Goal: Transaction & Acquisition: Purchase product/service

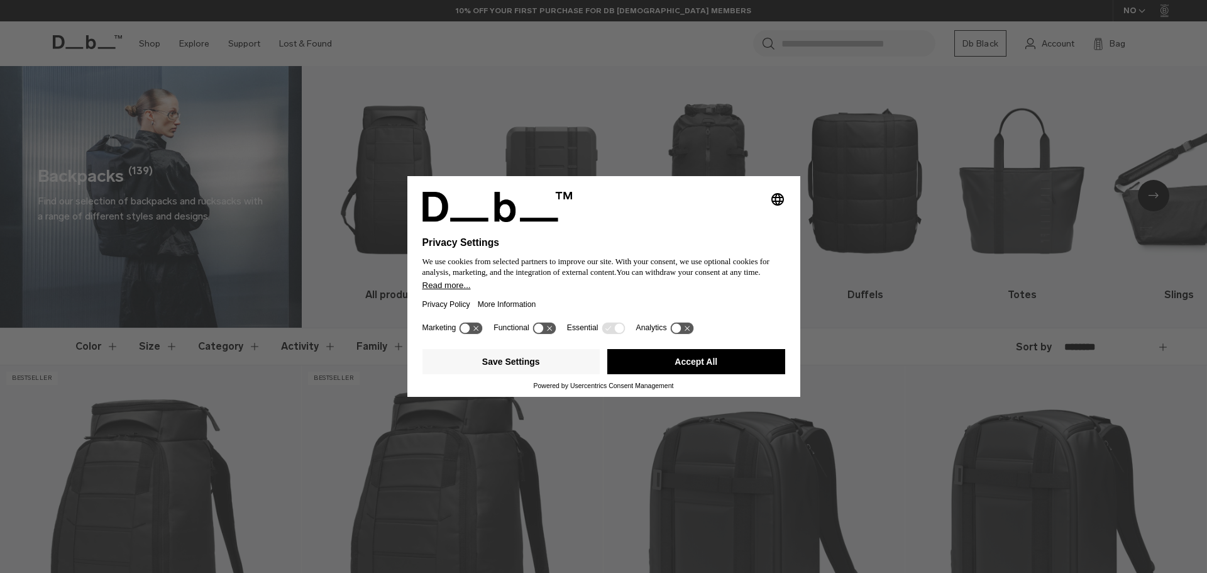
click at [1197, 57] on html "Skip to content BUY NOW, PAY LATER WITH KLARNA 10% OFF YOUR FIRST PURCHASE FOR …" at bounding box center [603, 280] width 1207 height 573
click at [522, 364] on button "Save Settings" at bounding box center [512, 361] width 178 height 25
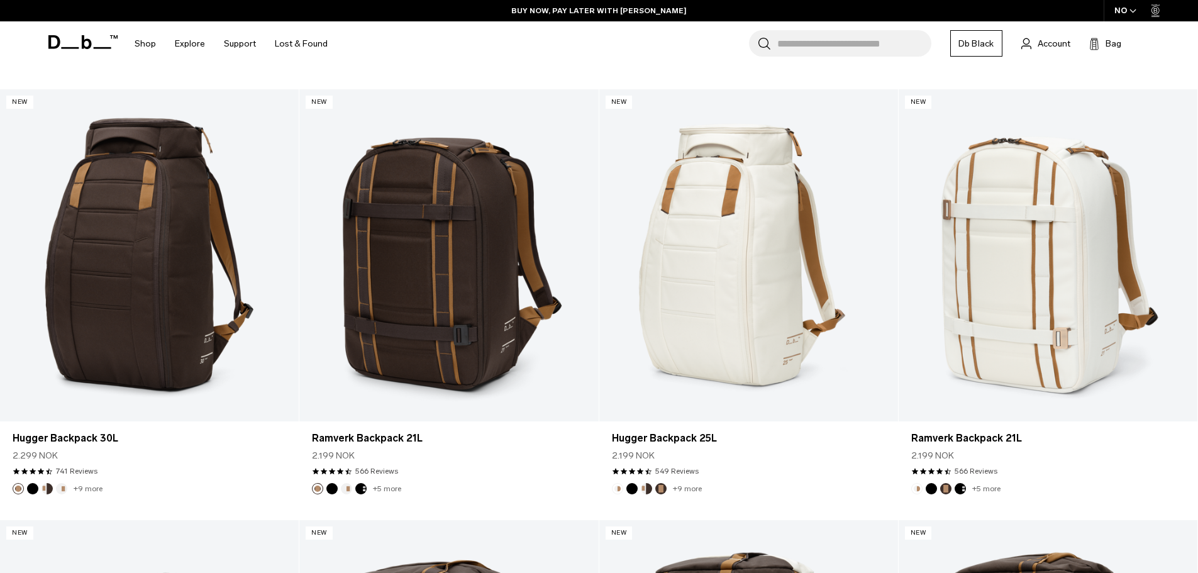
scroll to position [749, 0]
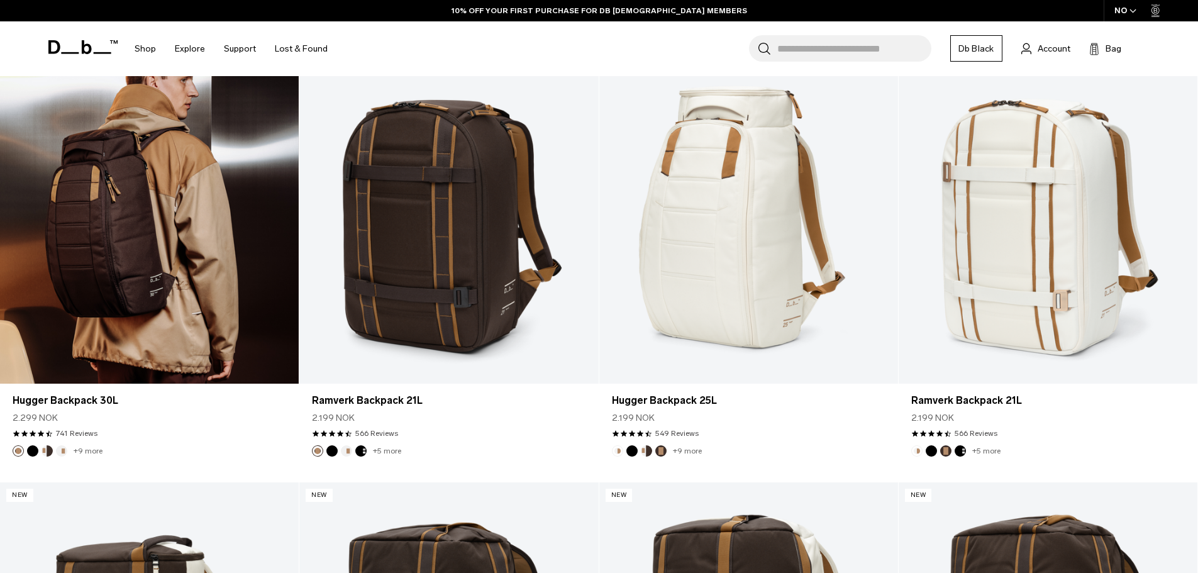
click at [162, 243] on link "Hugger Backpack 30L" at bounding box center [149, 218] width 299 height 332
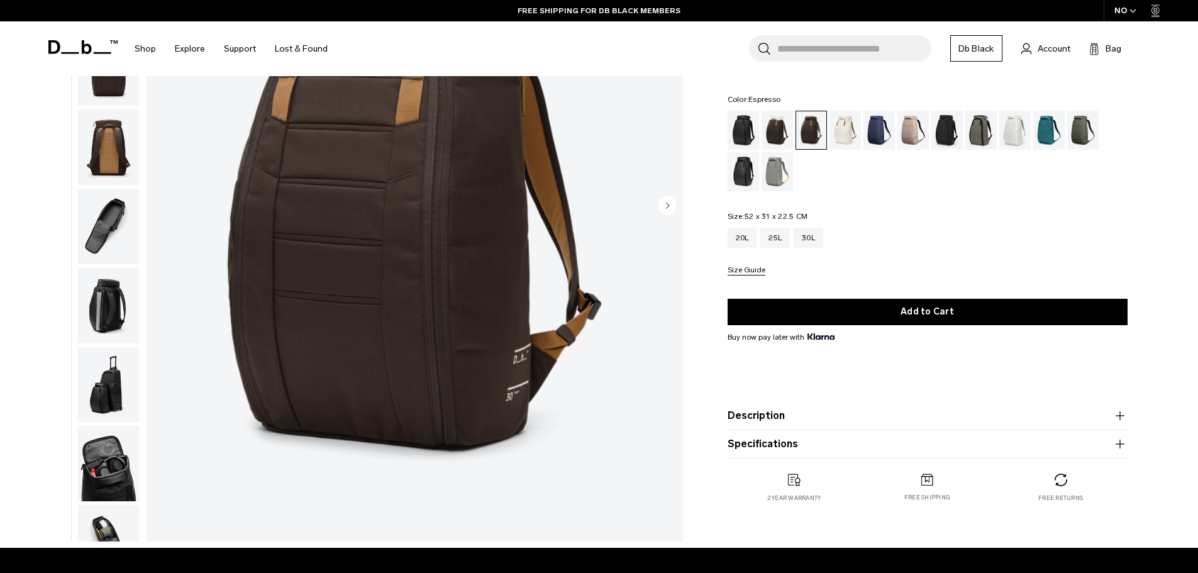
scroll to position [200, 0]
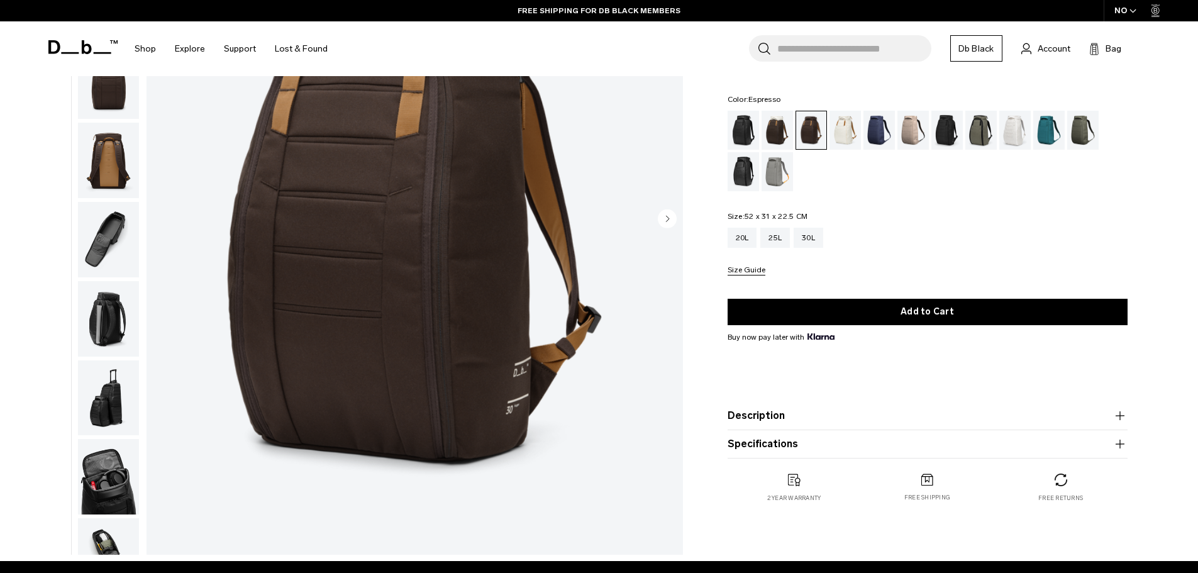
click at [118, 403] on img "button" at bounding box center [108, 397] width 61 height 75
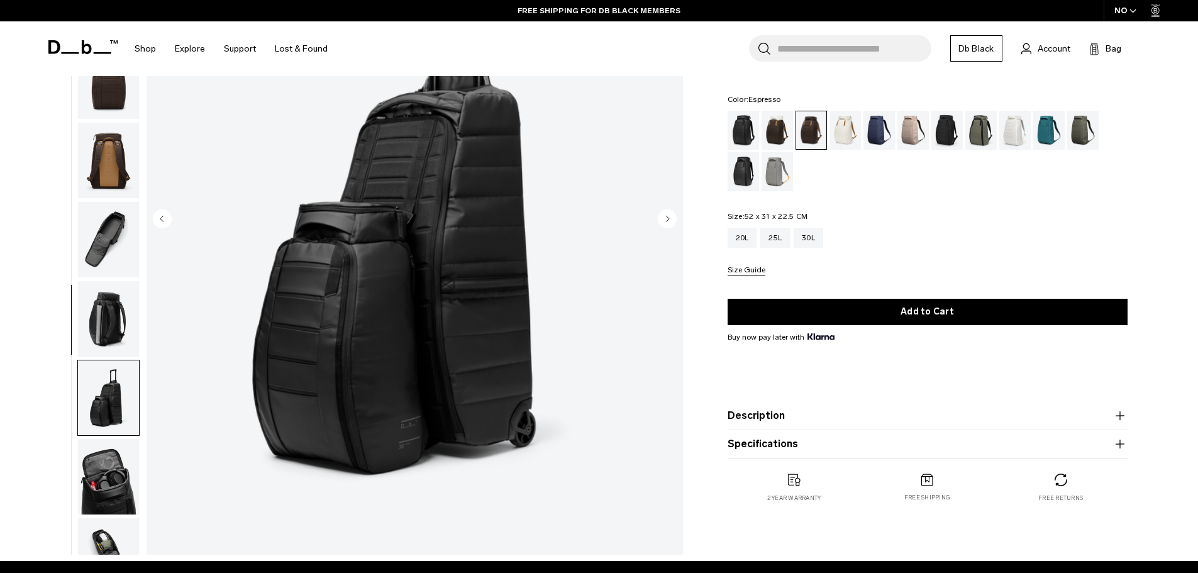
scroll to position [119, 0]
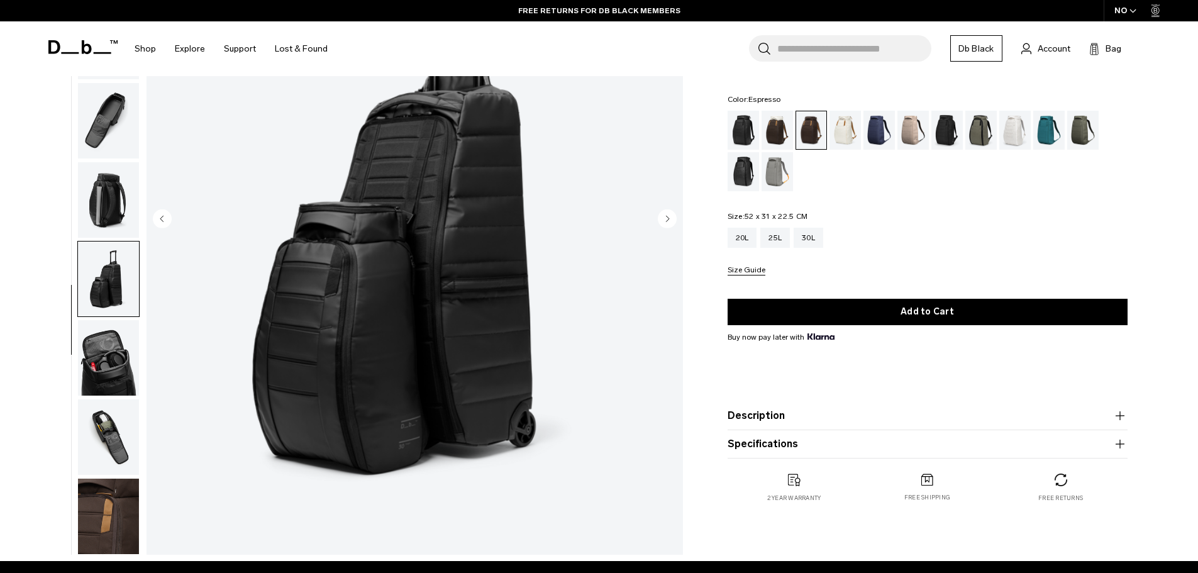
click at [109, 433] on img "button" at bounding box center [108, 436] width 61 height 75
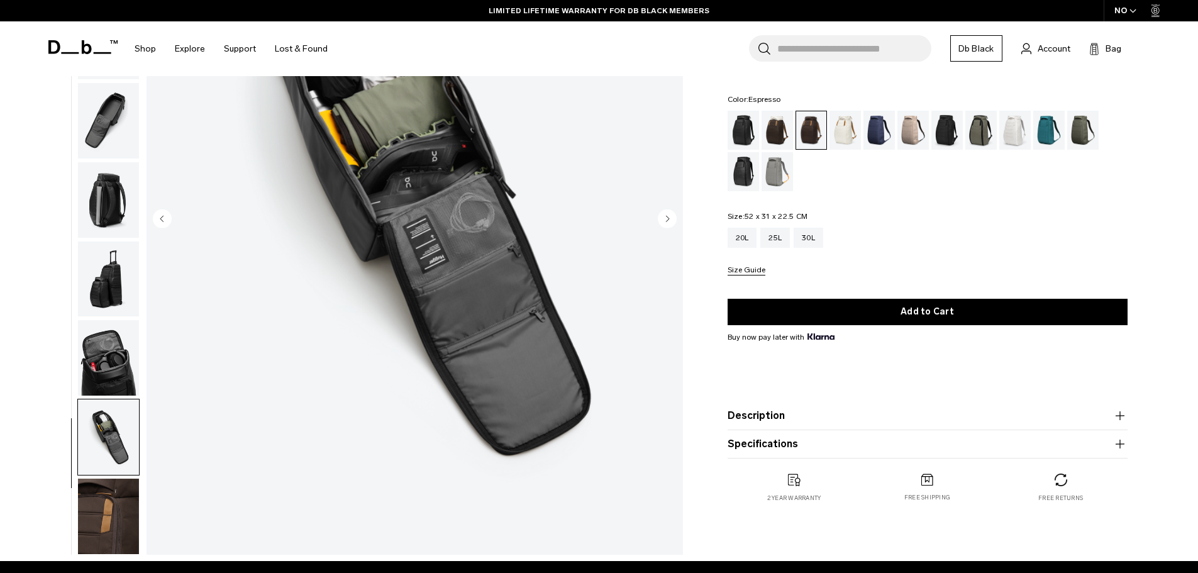
click at [599, 352] on img "9 / 10" at bounding box center [415, 220] width 536 height 670
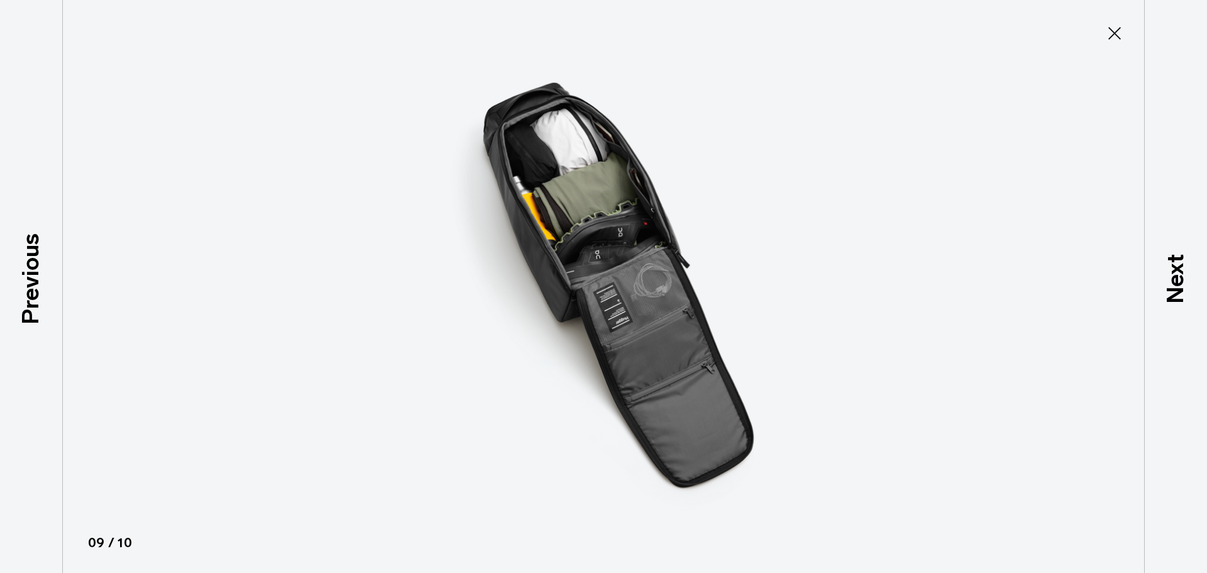
click at [1113, 33] on icon at bounding box center [1115, 33] width 20 height 20
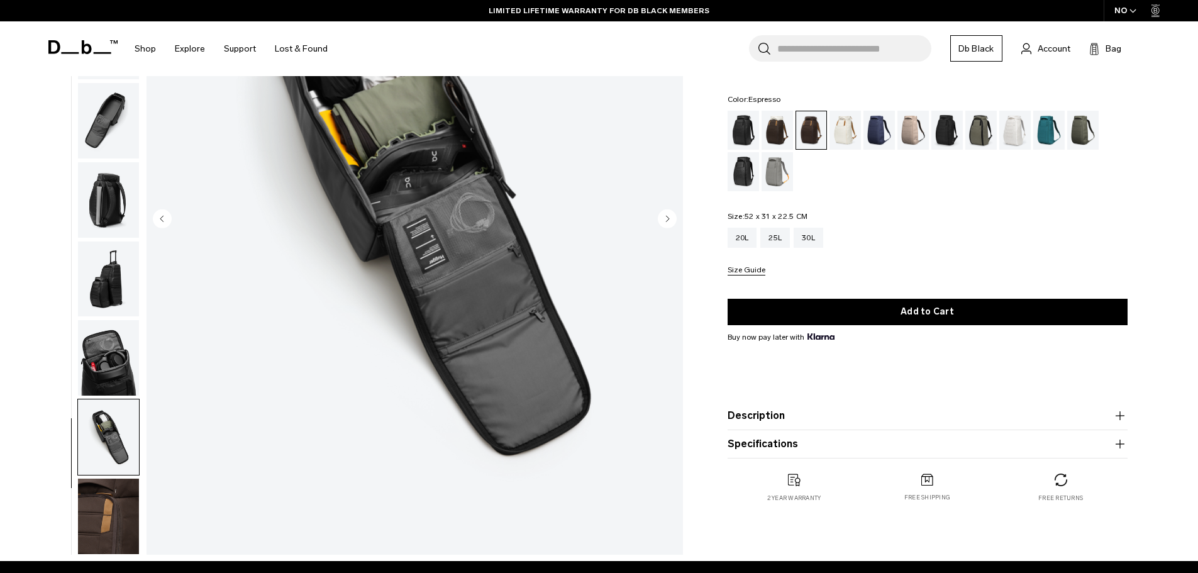
click at [668, 218] on icon "Next slide" at bounding box center [667, 219] width 3 height 6
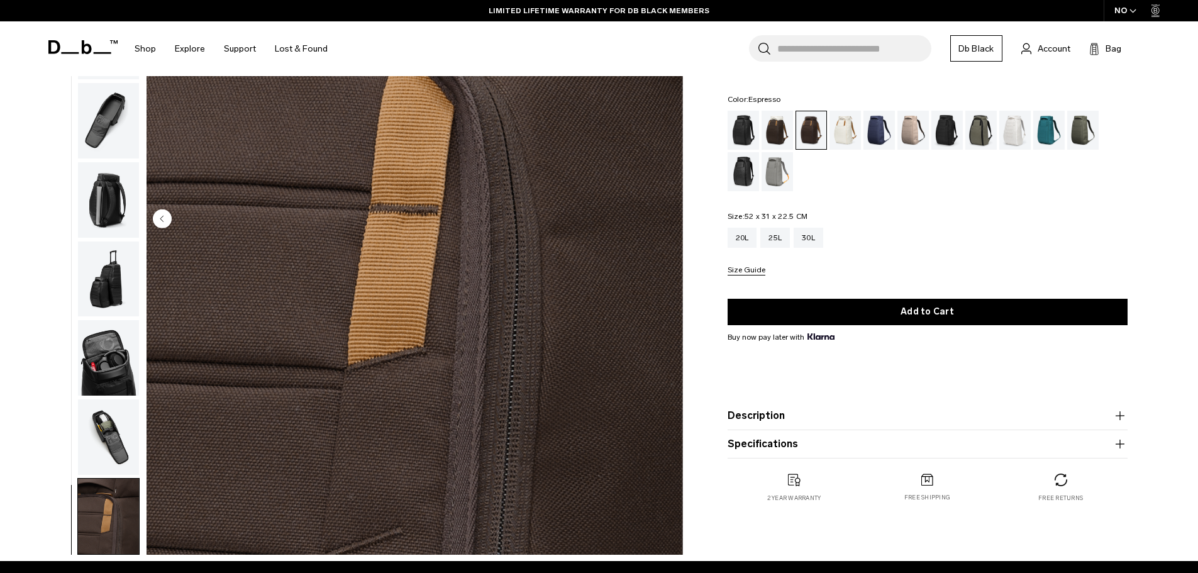
click at [668, 218] on img "10 / 10" at bounding box center [415, 220] width 536 height 670
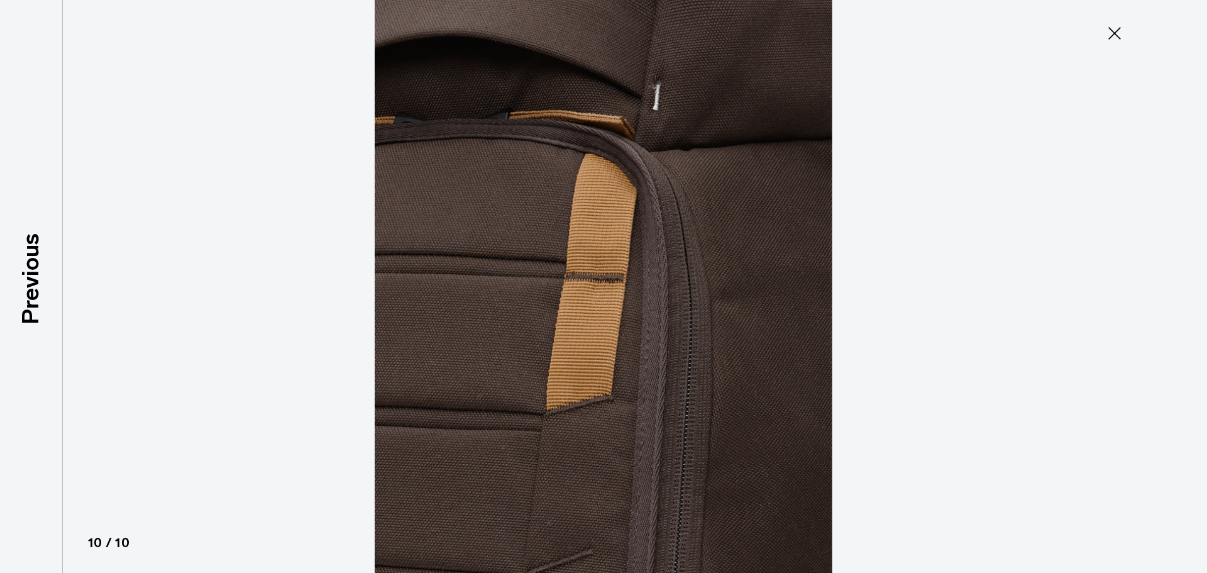
click at [668, 218] on img at bounding box center [604, 286] width 566 height 573
click at [30, 284] on p "Previous" at bounding box center [31, 278] width 34 height 91
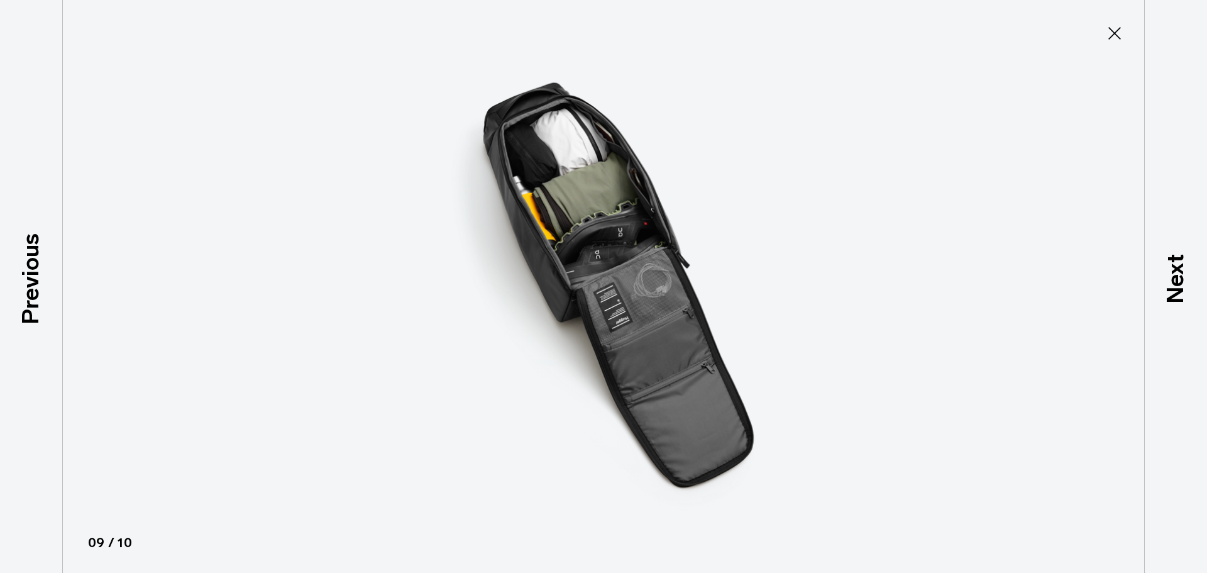
click at [30, 284] on p "Previous" at bounding box center [31, 278] width 34 height 91
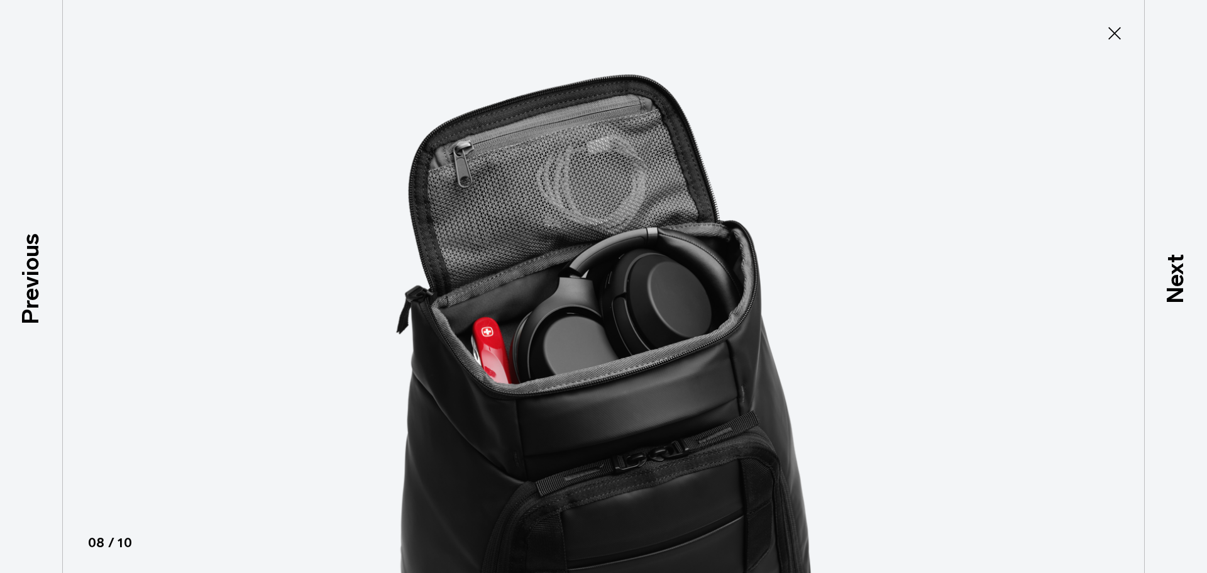
click at [30, 284] on p "Previous" at bounding box center [31, 278] width 34 height 91
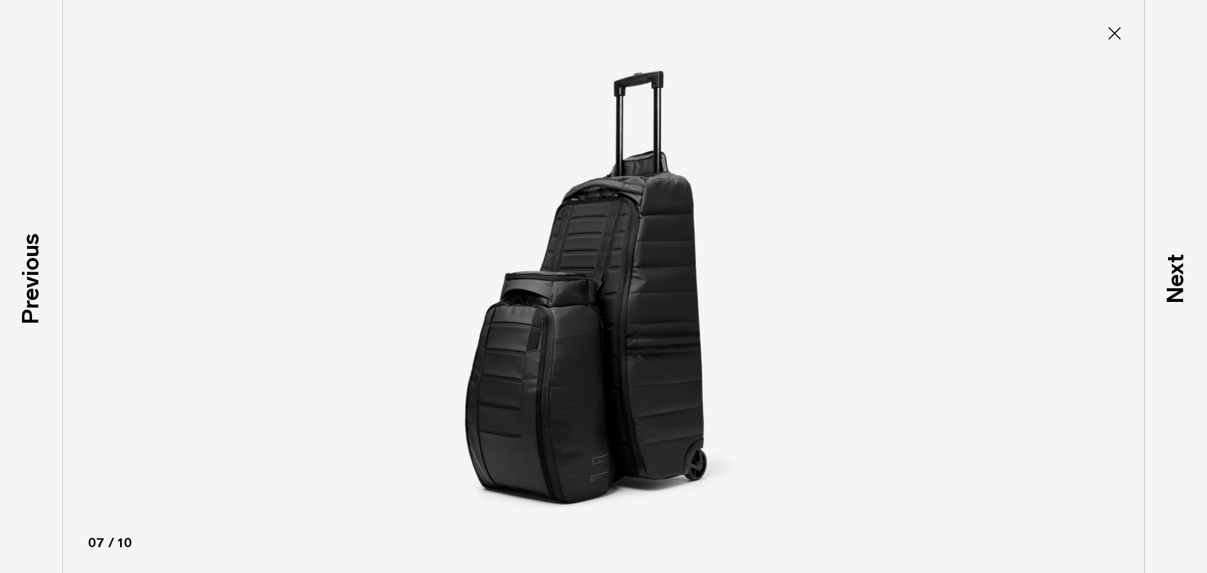
click at [30, 284] on p "Previous" at bounding box center [31, 278] width 34 height 91
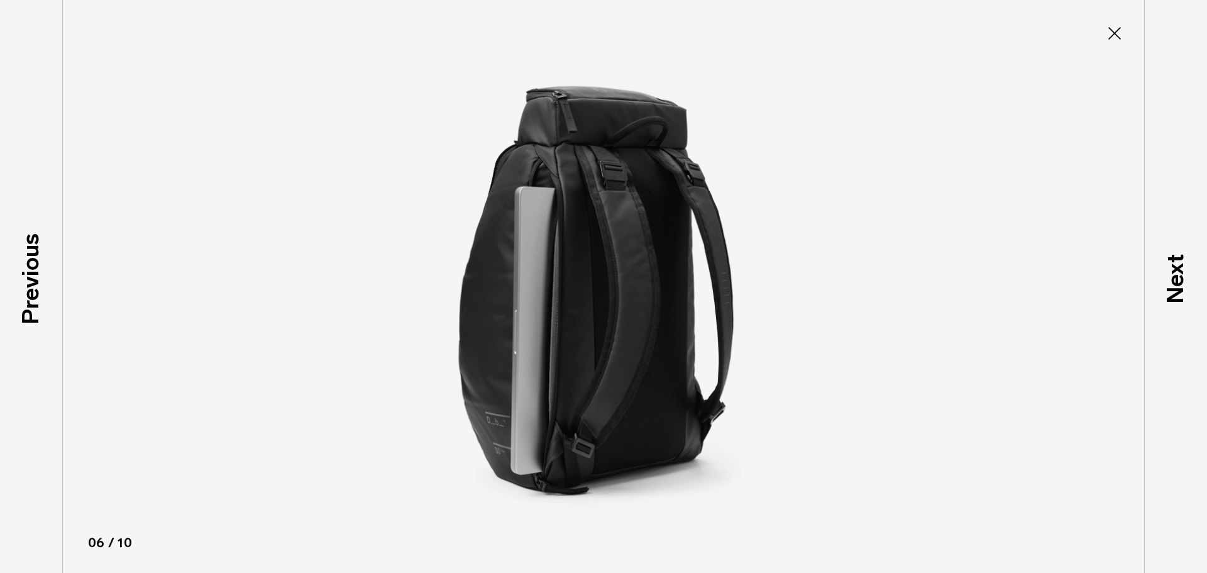
click at [30, 284] on p "Previous" at bounding box center [31, 278] width 34 height 91
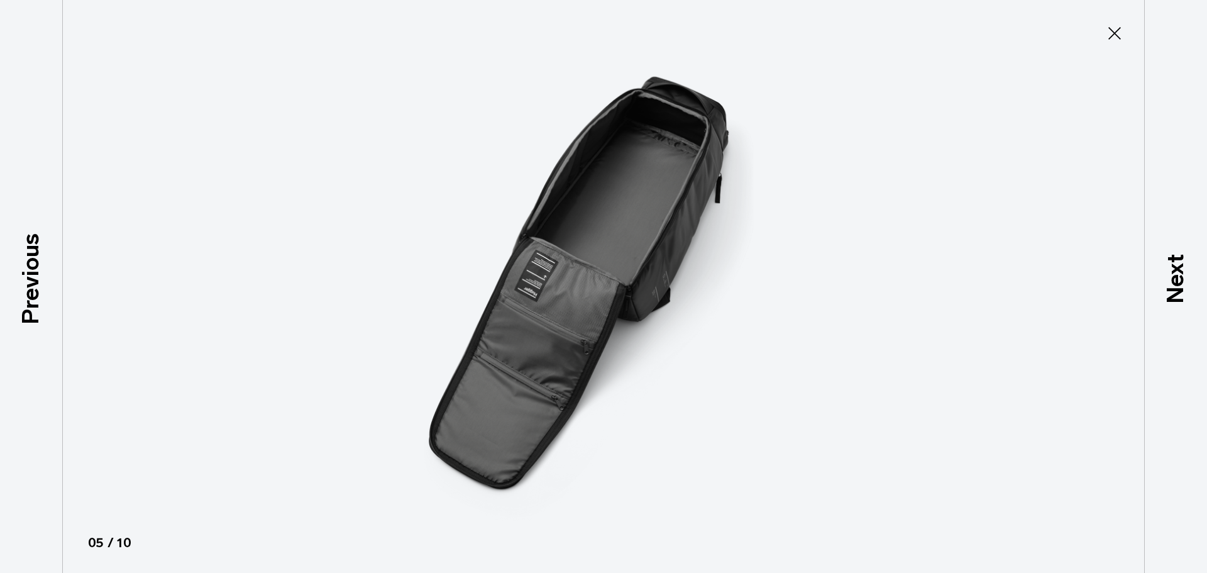
click at [30, 284] on p "Previous" at bounding box center [31, 278] width 34 height 91
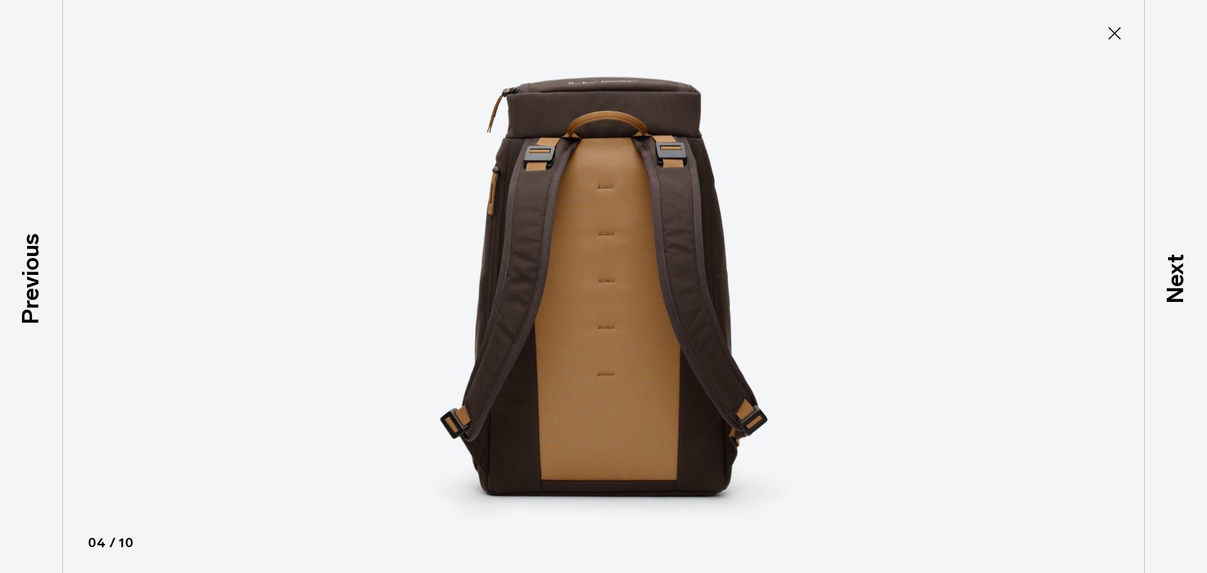
click at [30, 284] on p "Previous" at bounding box center [31, 278] width 34 height 91
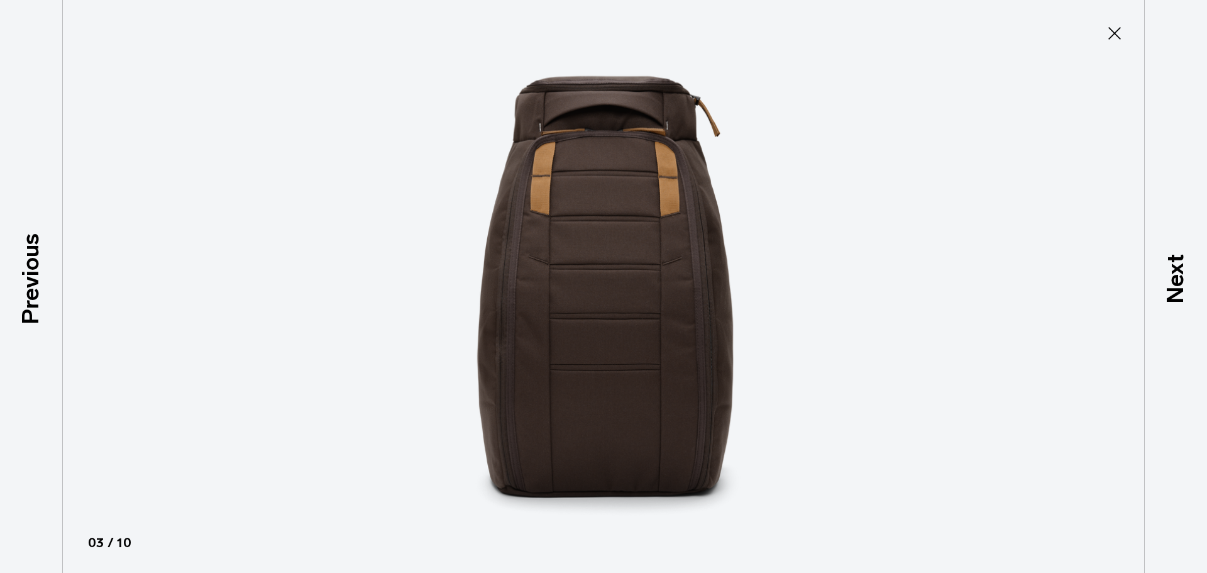
click at [30, 284] on p "Previous" at bounding box center [31, 278] width 34 height 91
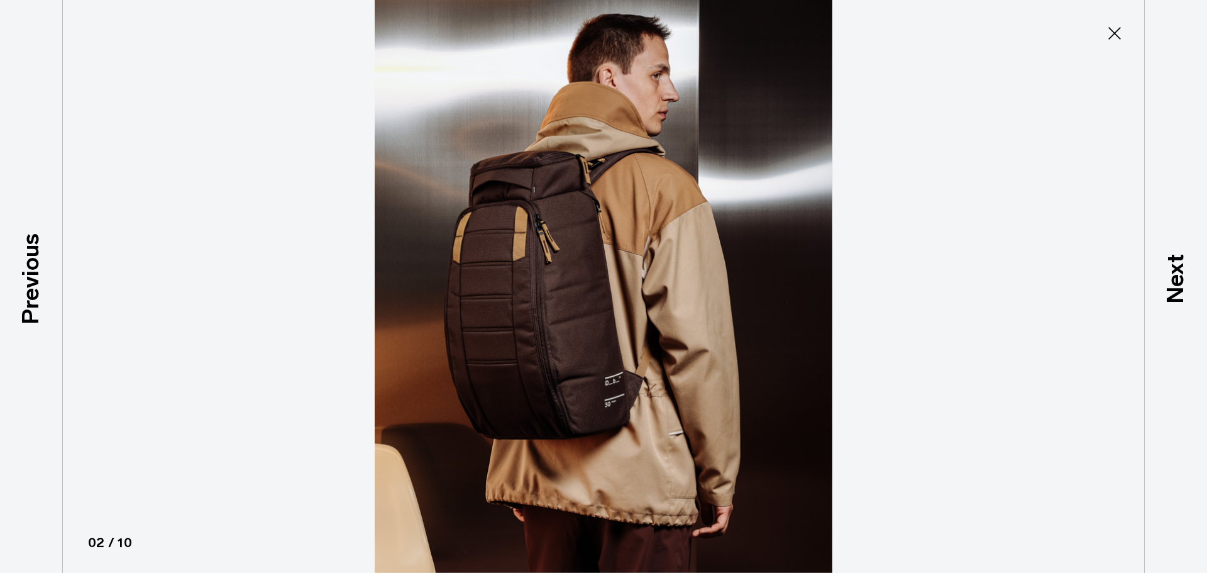
click at [30, 284] on p "Previous" at bounding box center [31, 278] width 34 height 91
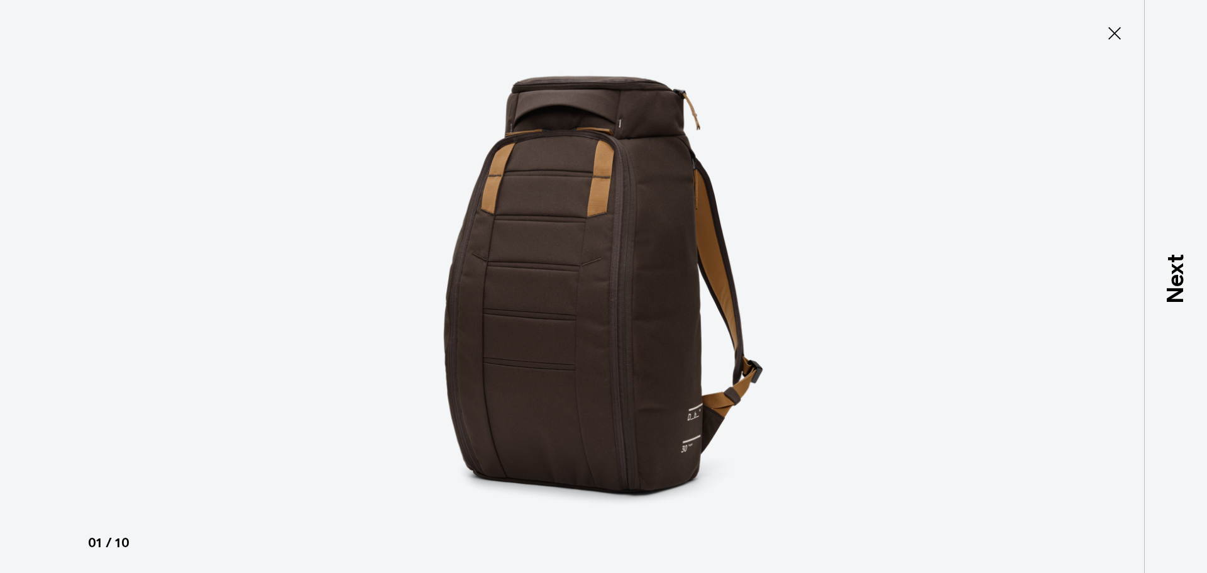
click at [30, 284] on div at bounding box center [603, 286] width 1207 height 573
click at [1113, 30] on icon at bounding box center [1115, 33] width 13 height 13
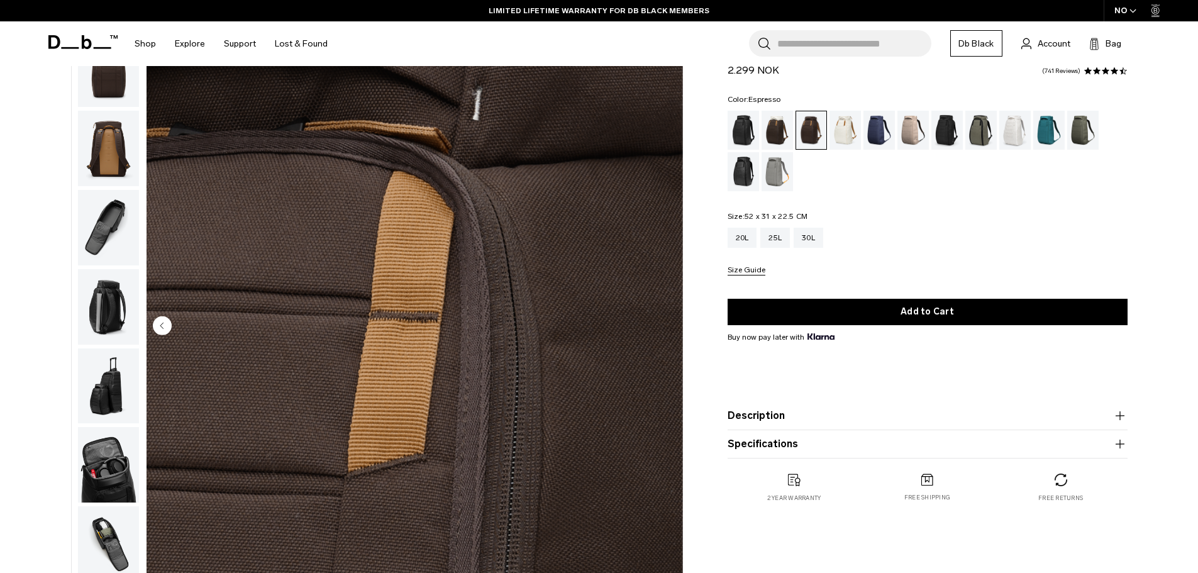
scroll to position [80, 0]
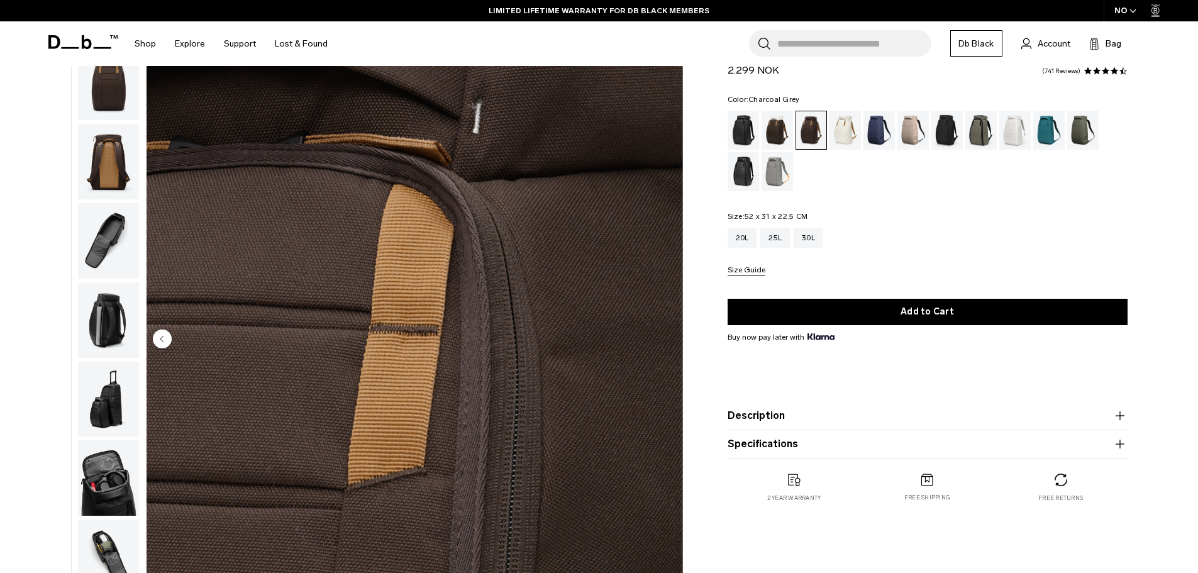
click at [945, 133] on div "Charcoal Grey" at bounding box center [947, 130] width 32 height 39
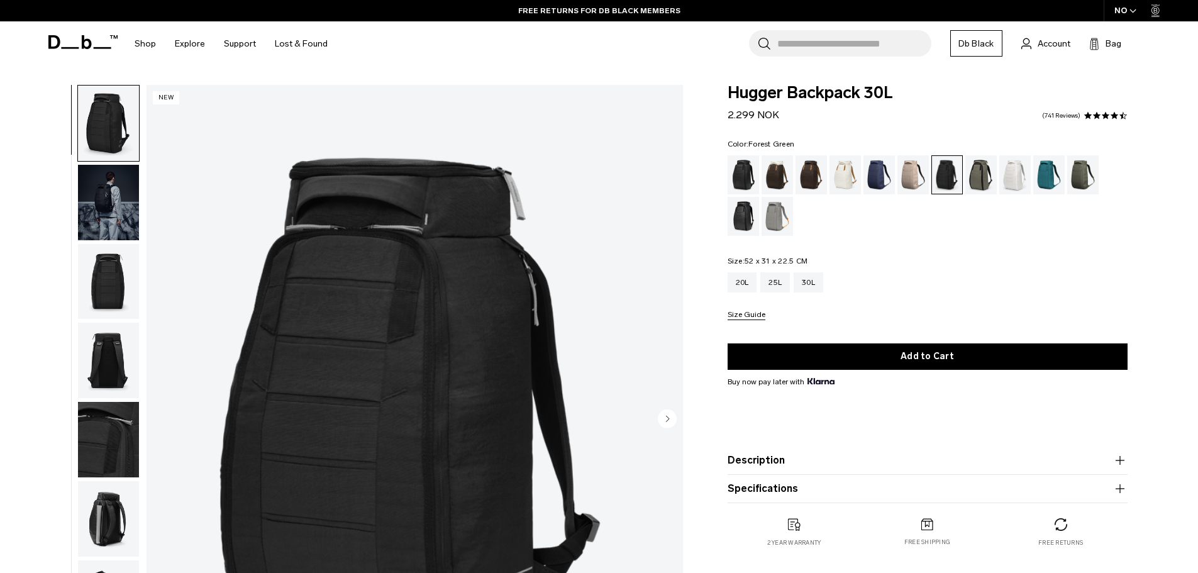
click at [982, 180] on div "Forest Green" at bounding box center [981, 174] width 32 height 39
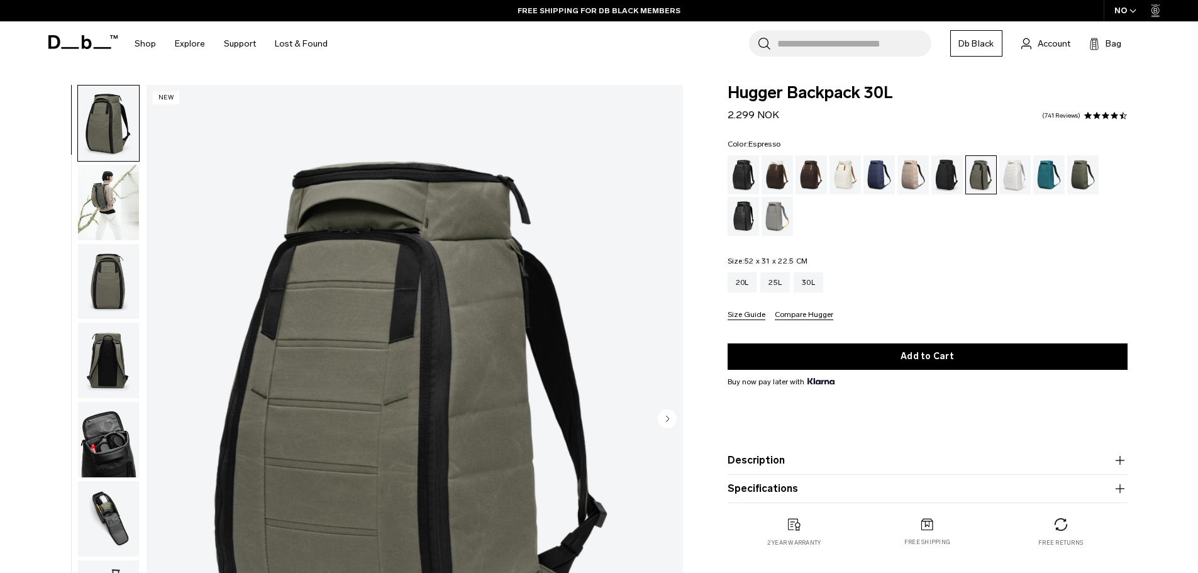
click at [811, 175] on div "Espresso" at bounding box center [812, 174] width 32 height 39
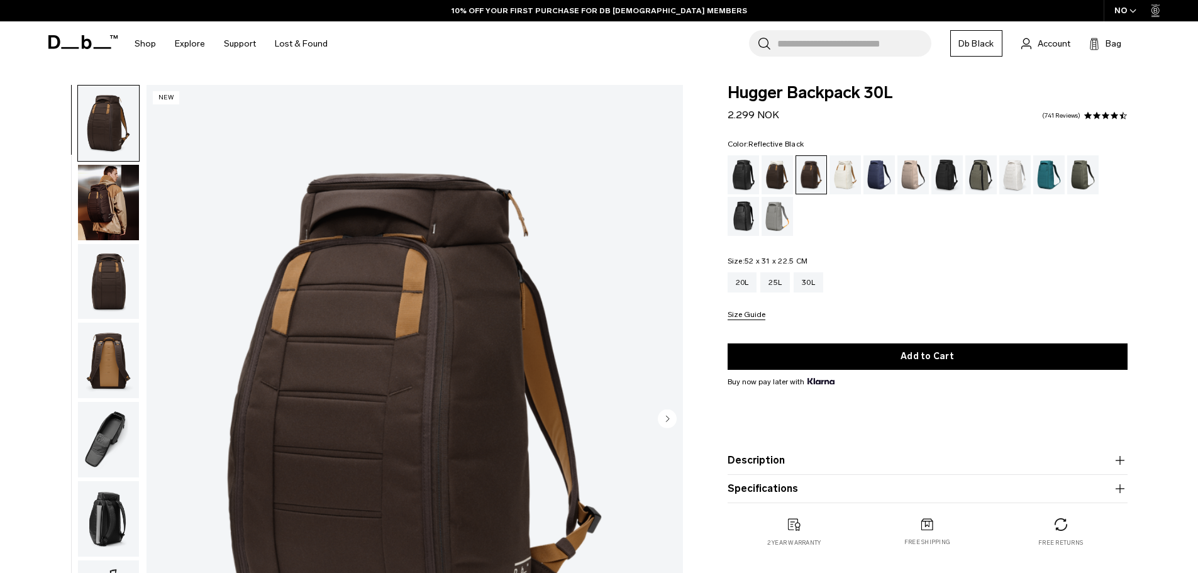
click at [745, 218] on div "Reflective Black" at bounding box center [744, 216] width 32 height 39
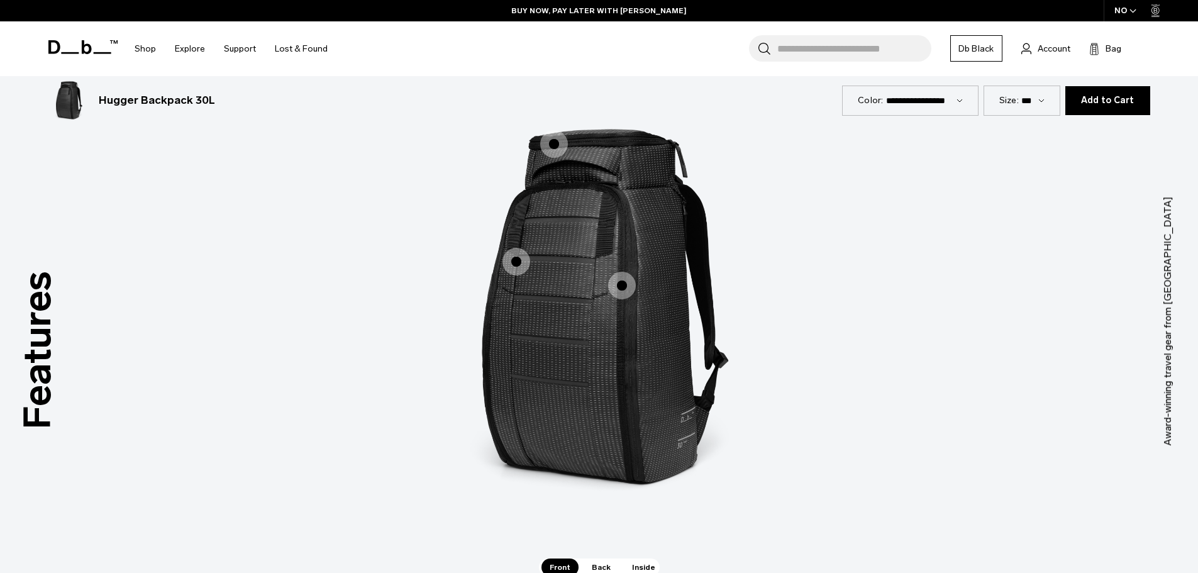
scroll to position [1285, 0]
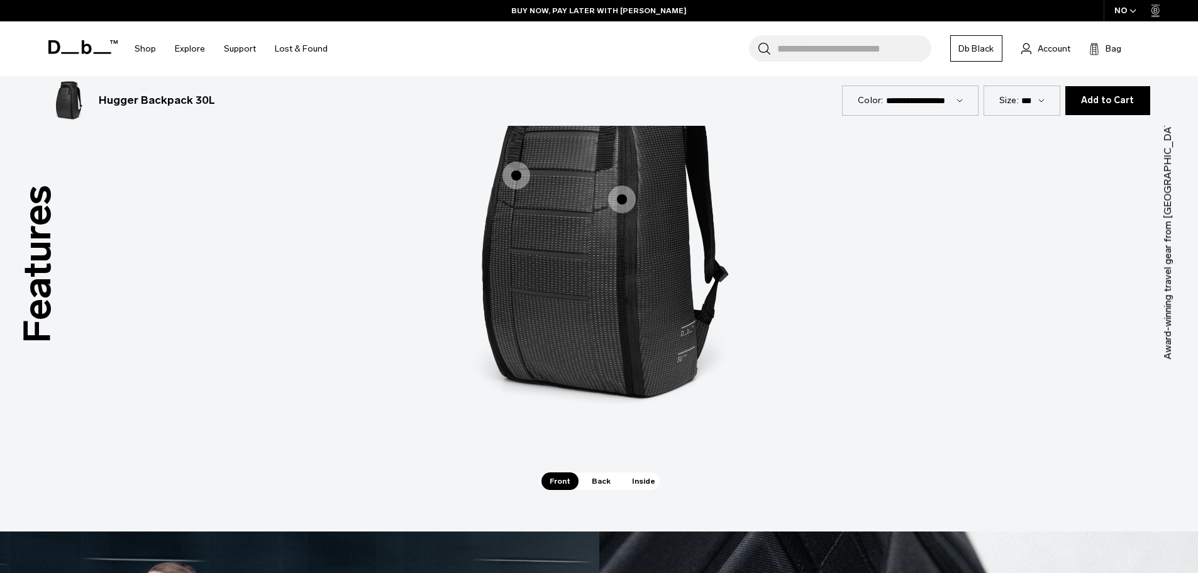
click at [621, 199] on span "1 / 3" at bounding box center [622, 200] width 28 height 28
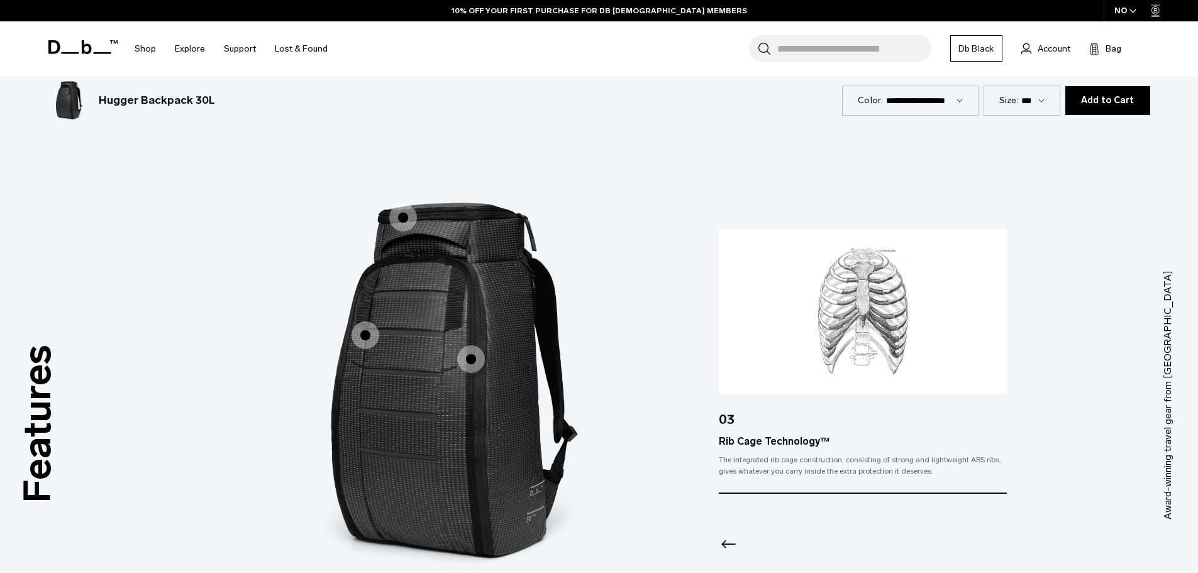
scroll to position [1132, 0]
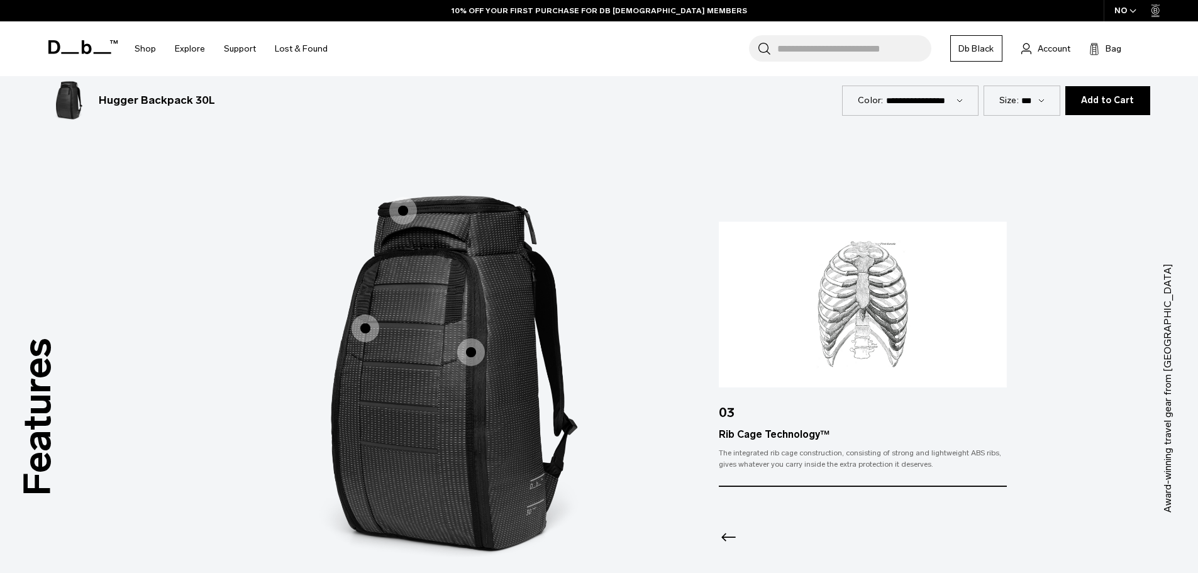
click at [360, 329] on span "1 / 3" at bounding box center [366, 328] width 28 height 28
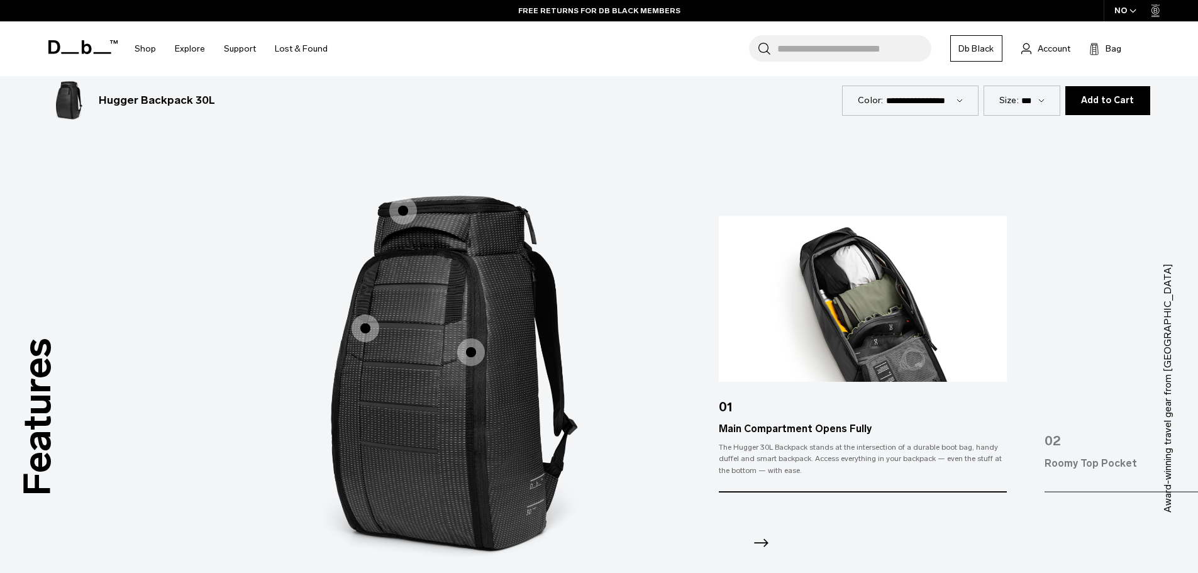
click at [404, 213] on span "1 / 3" at bounding box center [403, 211] width 28 height 28
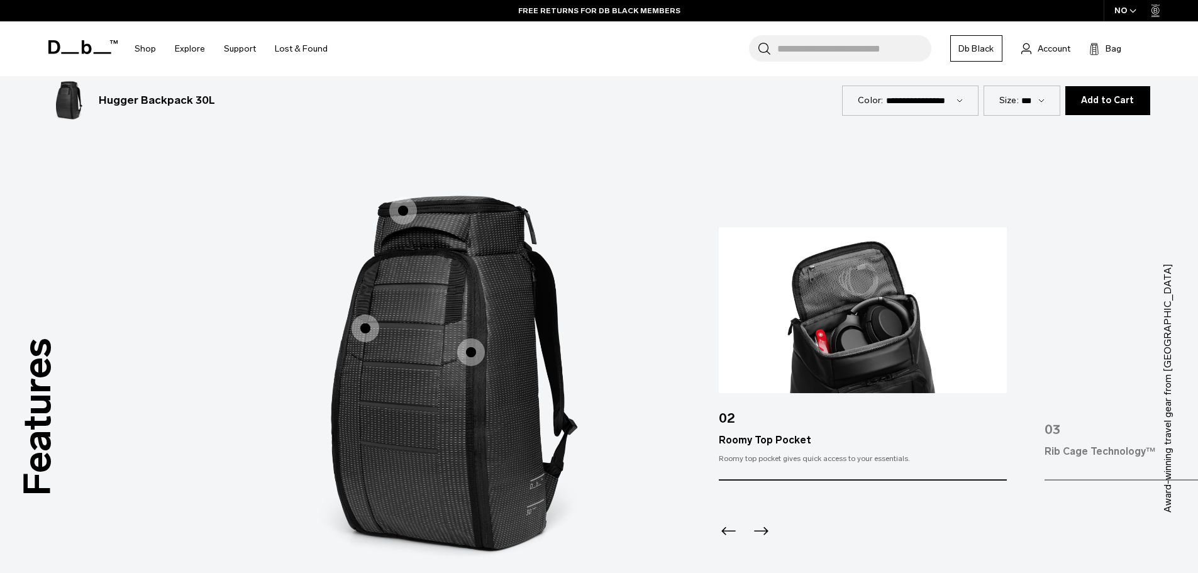
click at [470, 352] on span "1 / 3" at bounding box center [471, 352] width 28 height 28
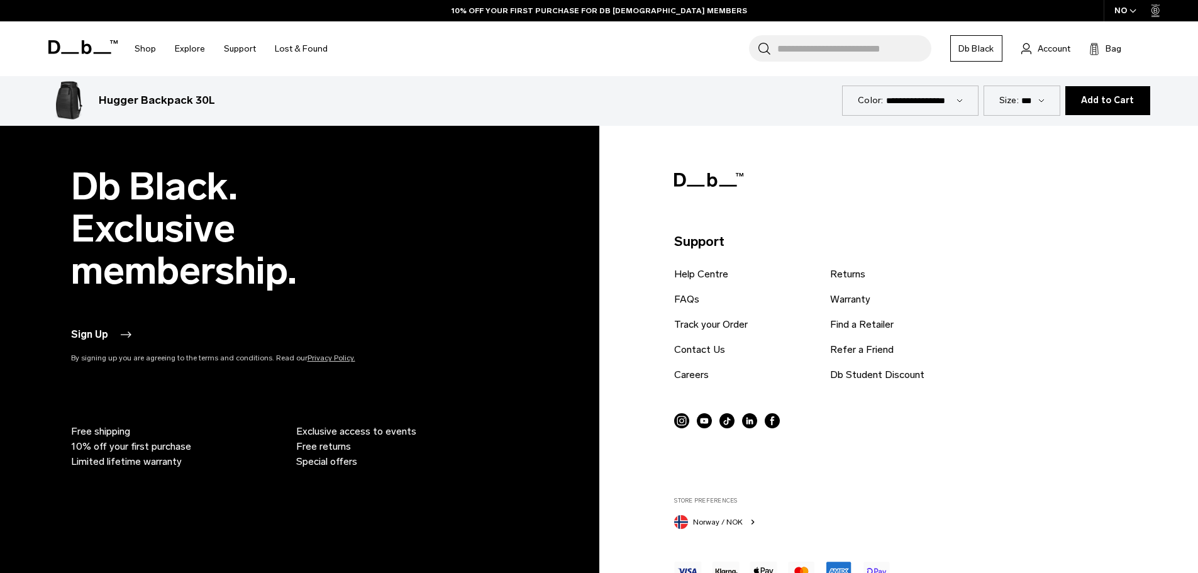
scroll to position [5180, 0]
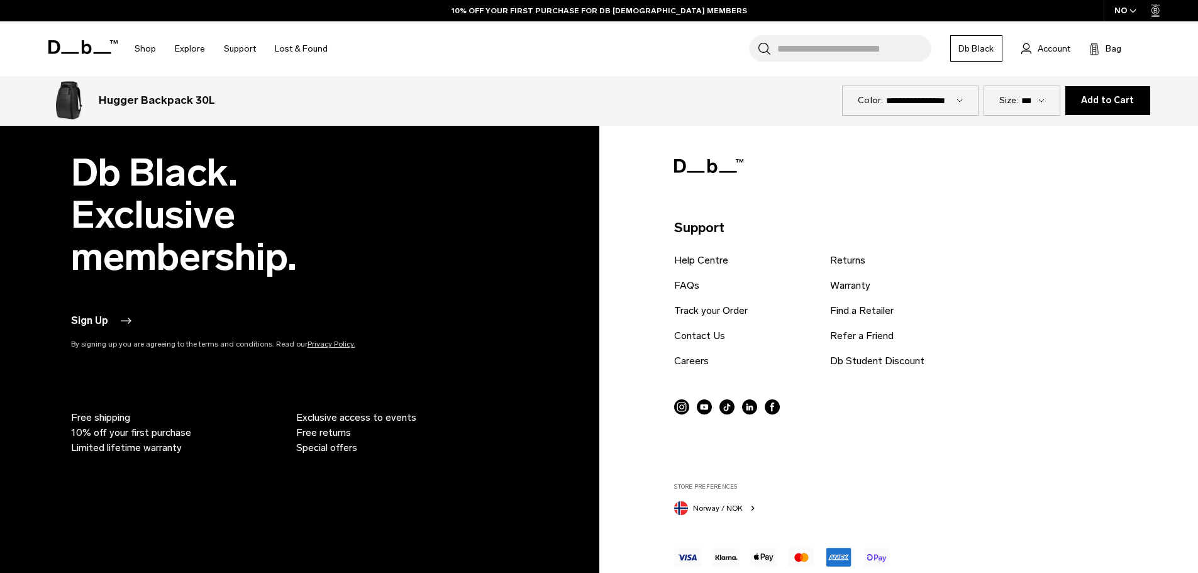
click at [867, 316] on link "Find a Retailer" at bounding box center [862, 310] width 64 height 15
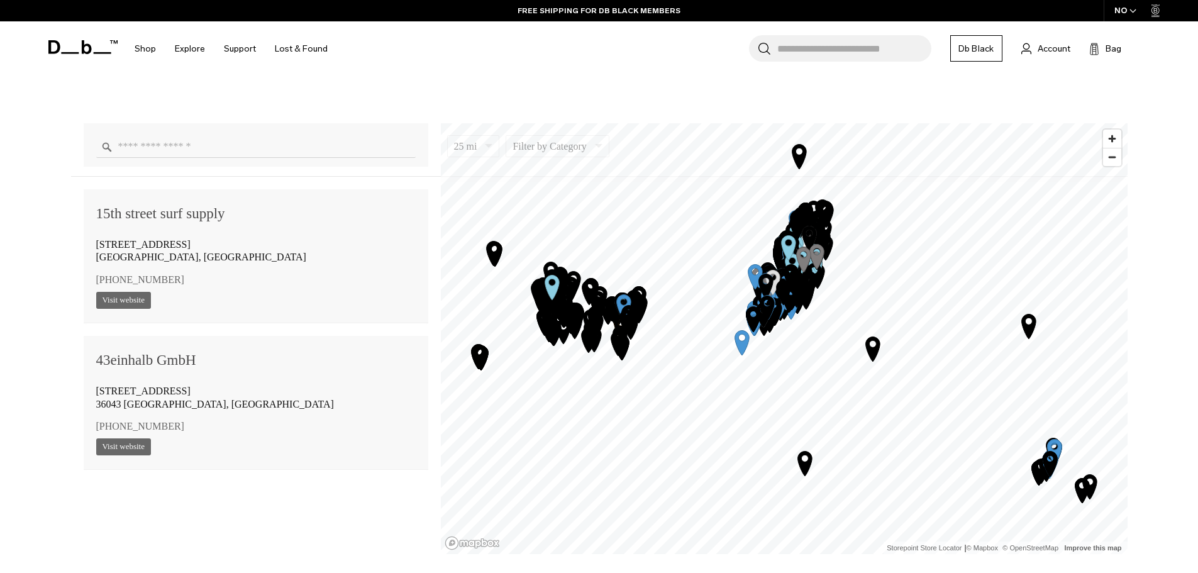
scroll to position [966, 0]
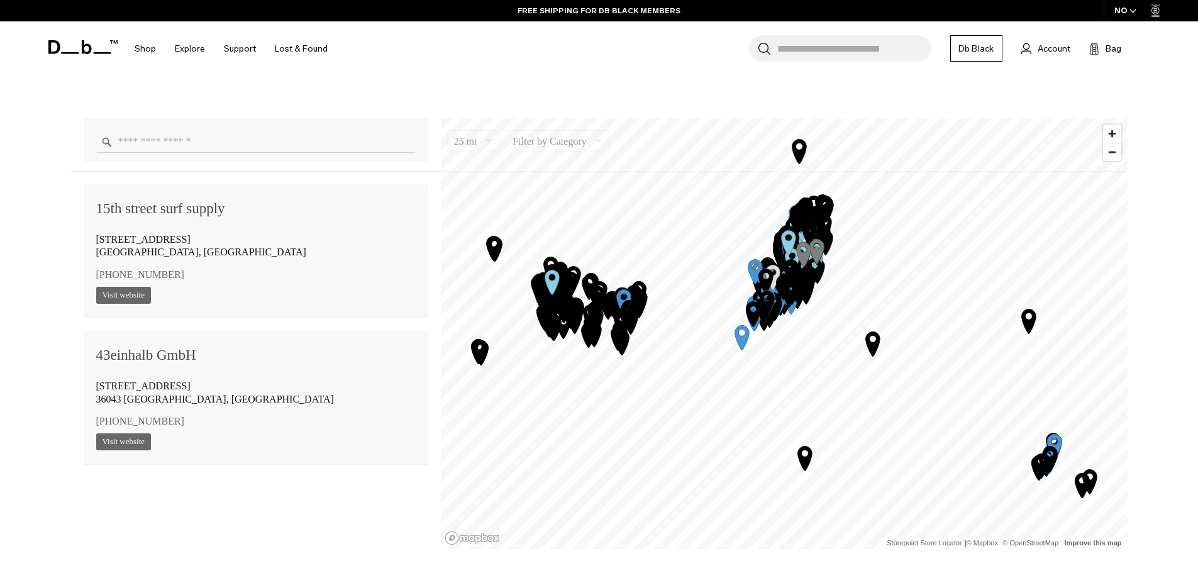
click at [160, 139] on input "Enter a location" at bounding box center [255, 142] width 319 height 22
click at [1113, 134] on span "Zoom in" at bounding box center [1112, 134] width 18 height 18
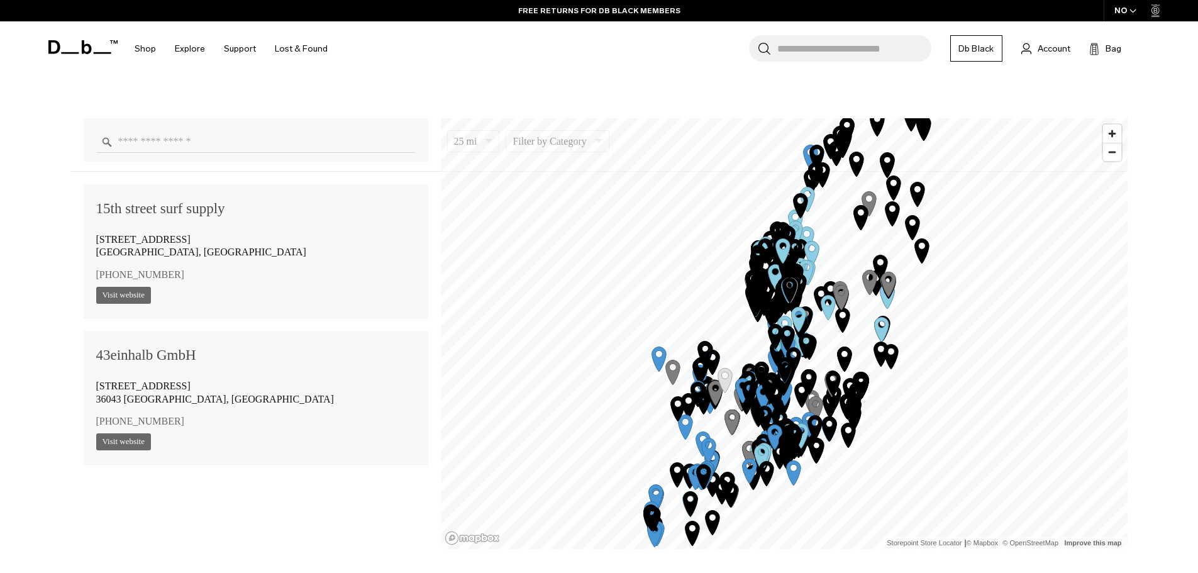
click at [1113, 133] on span "Zoom in" at bounding box center [1112, 134] width 18 height 18
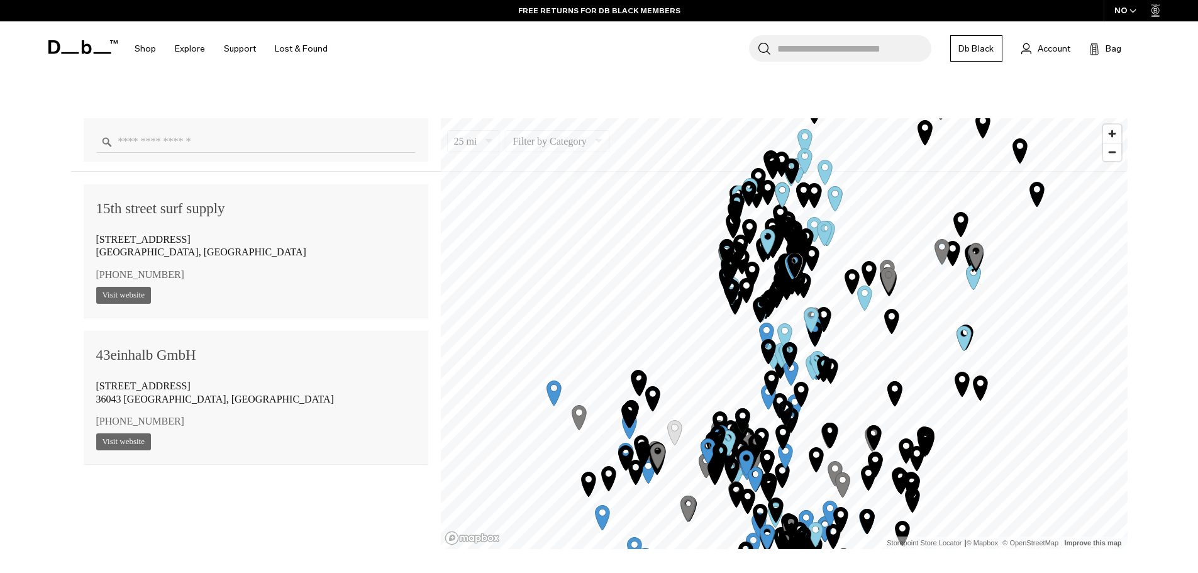
click at [1113, 133] on span "Zoom in" at bounding box center [1112, 134] width 18 height 18
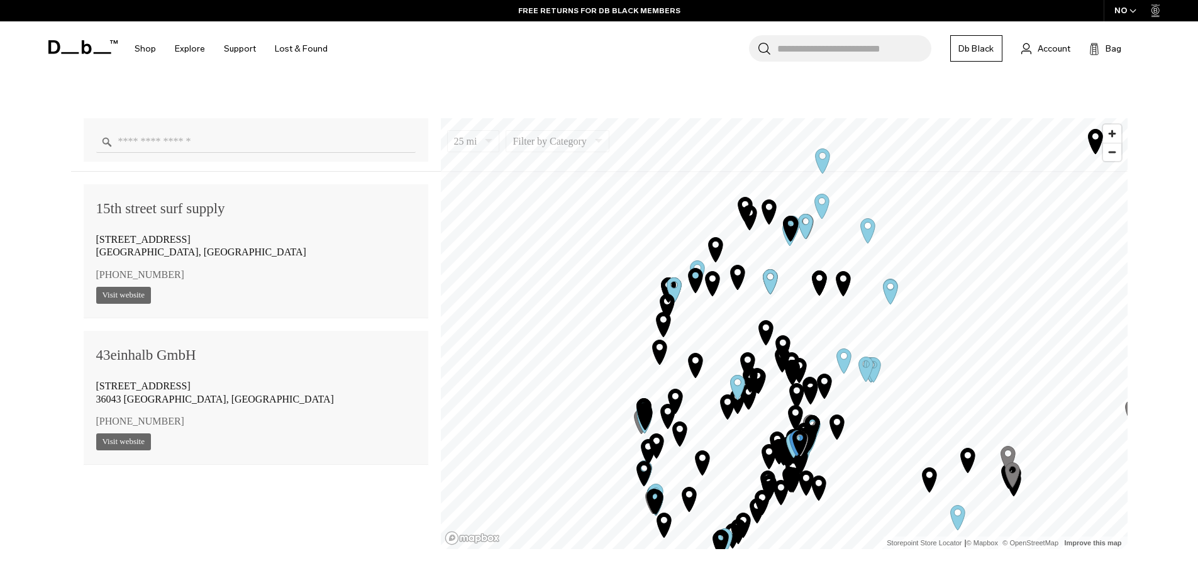
click at [1113, 131] on span "Zoom in" at bounding box center [1112, 134] width 18 height 18
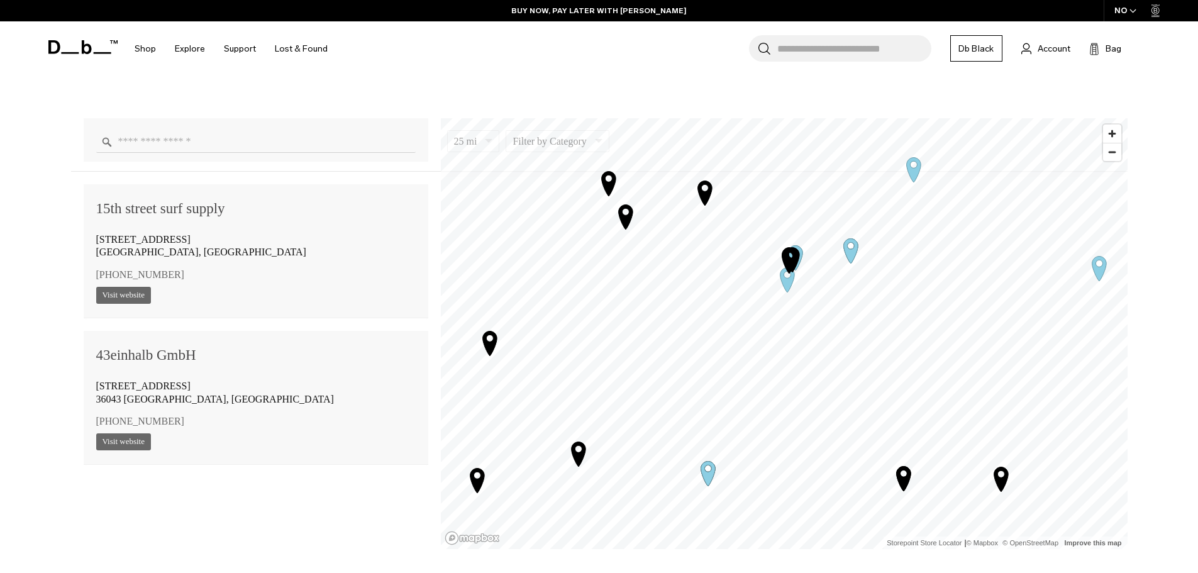
click at [851, 255] on icon "Map marker" at bounding box center [850, 250] width 14 height 25
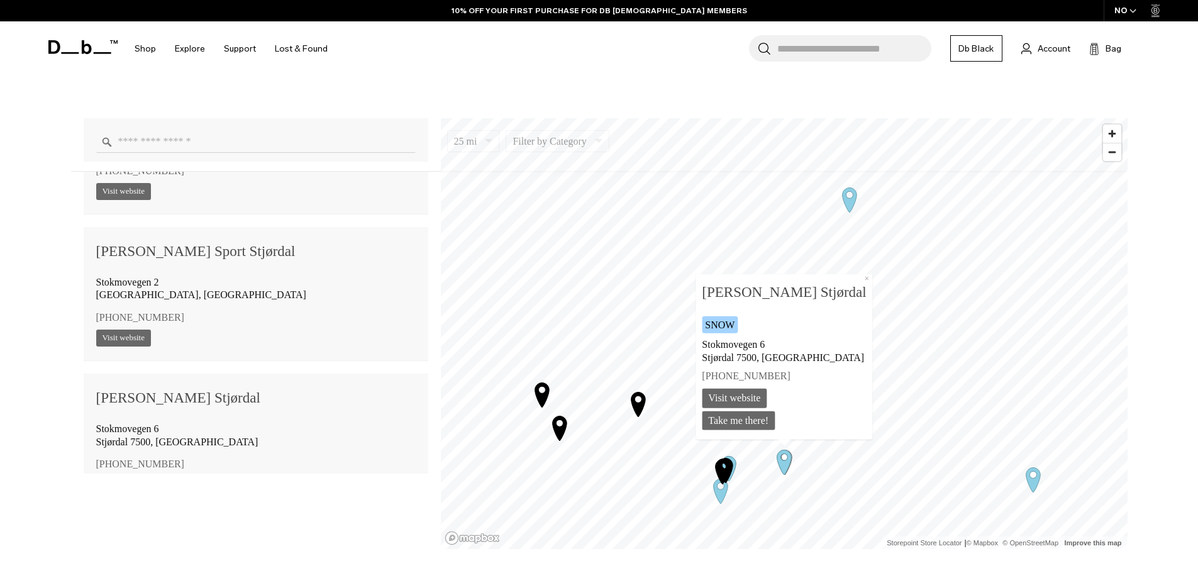
click at [767, 397] on link "Visit website" at bounding box center [734, 397] width 65 height 19
